Goal: Navigation & Orientation: Find specific page/section

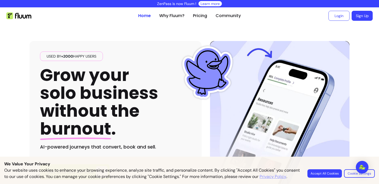
click at [321, 169] on button "Accept All Cookies" at bounding box center [324, 173] width 34 height 8
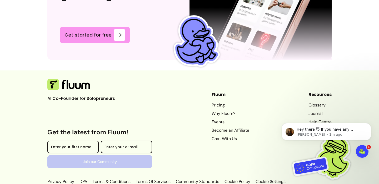
scroll to position [1461, 0]
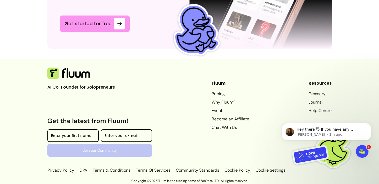
click at [221, 101] on link "Why Fluum?" at bounding box center [230, 102] width 38 height 6
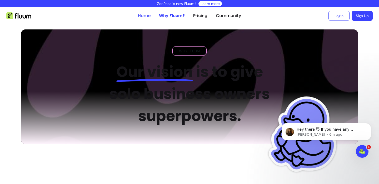
click at [141, 14] on link "Home" at bounding box center [144, 16] width 13 height 6
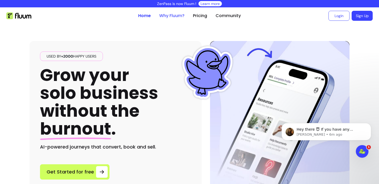
click at [168, 15] on link "Why Fluum?" at bounding box center [171, 16] width 25 height 6
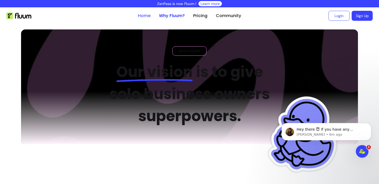
click at [142, 17] on link "Home" at bounding box center [144, 16] width 13 height 6
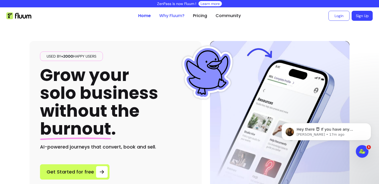
click at [168, 16] on link "Why Fluum?" at bounding box center [171, 16] width 25 height 6
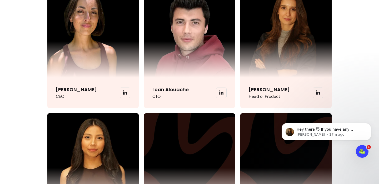
scroll to position [1252, 0]
